Goal: Entertainment & Leisure: Browse casually

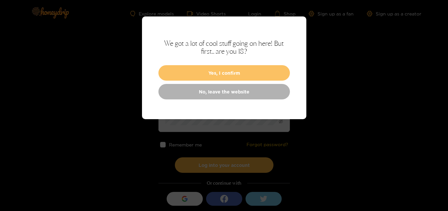
click at [220, 73] on button "Yes, I confirm" at bounding box center [223, 72] width 131 height 15
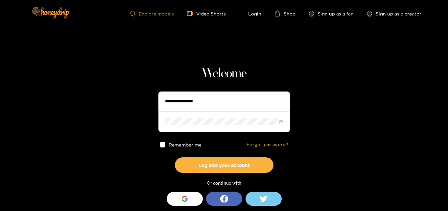
click at [147, 15] on link "Explore models" at bounding box center [151, 14] width 43 height 6
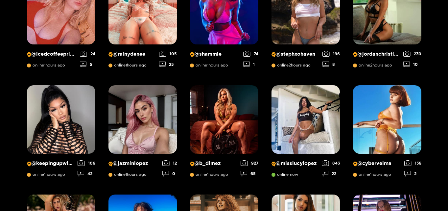
scroll to position [422, 0]
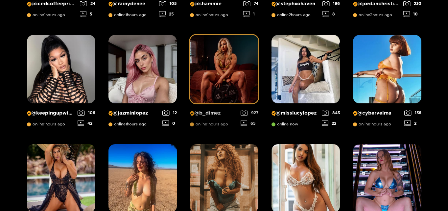
click at [218, 80] on img at bounding box center [224, 69] width 68 height 68
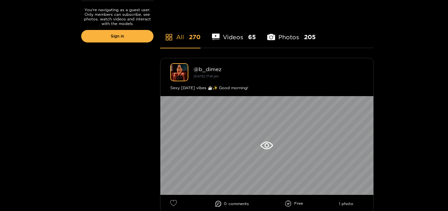
scroll to position [176, 0]
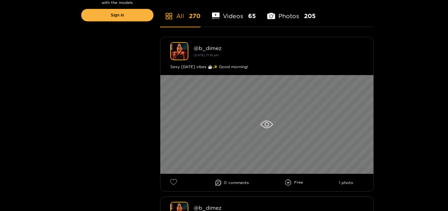
click at [267, 124] on icon at bounding box center [266, 124] width 13 height 8
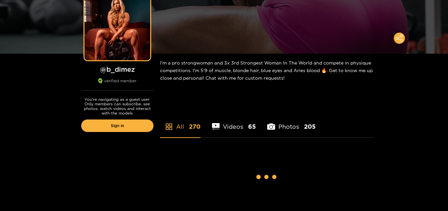
scroll to position [6, 0]
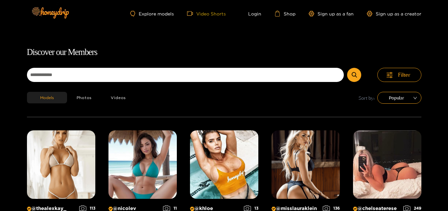
click at [211, 14] on link "Video Shorts" at bounding box center [206, 14] width 39 height 6
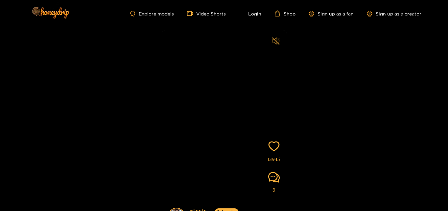
click at [274, 42] on icon "sound" at bounding box center [276, 40] width 8 height 7
